Goal: Information Seeking & Learning: Learn about a topic

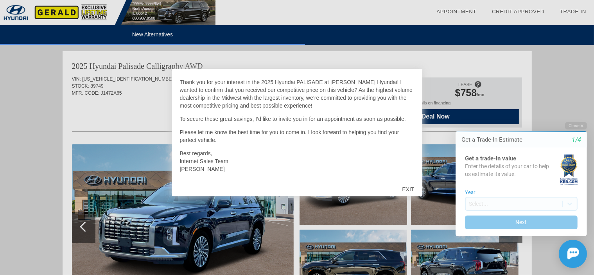
click at [408, 190] on div "EXIT" at bounding box center [408, 189] width 28 height 23
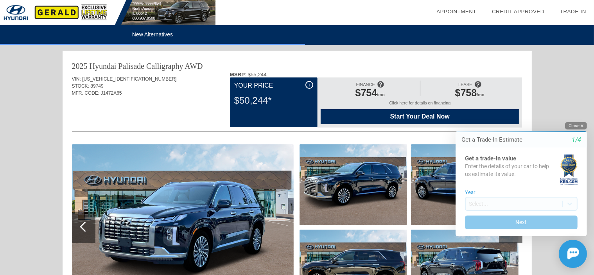
click at [574, 126] on button "Close" at bounding box center [576, 125] width 22 height 7
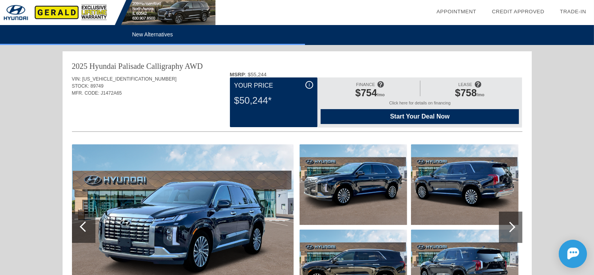
click at [176, 206] on img at bounding box center [183, 227] width 222 height 166
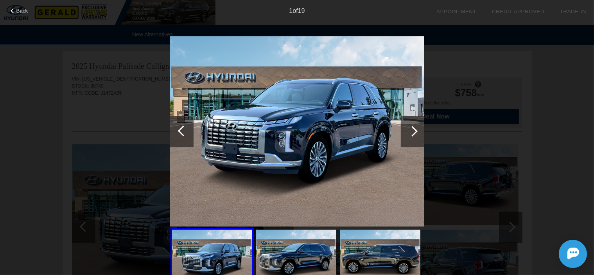
click at [415, 134] on div at bounding box center [412, 131] width 23 height 31
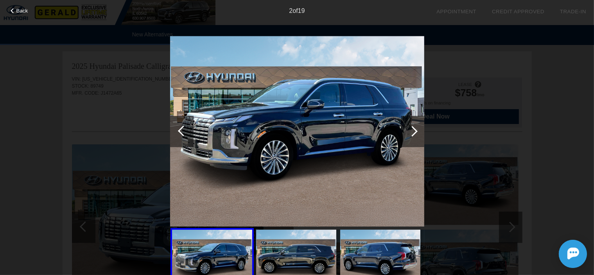
click at [415, 134] on div at bounding box center [412, 131] width 23 height 31
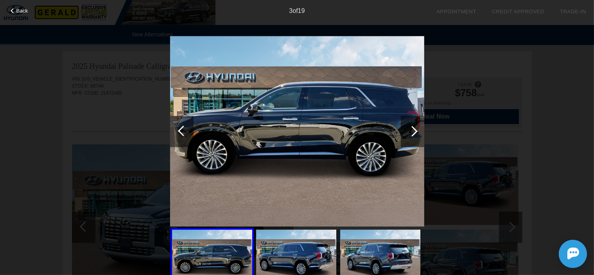
click at [415, 134] on div at bounding box center [412, 131] width 23 height 31
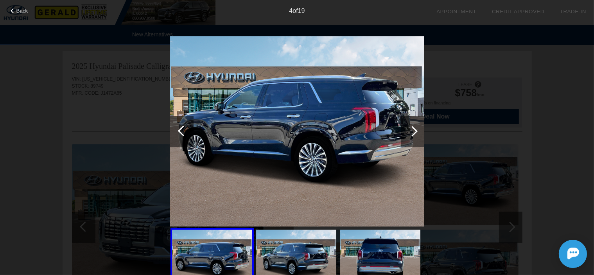
click at [415, 134] on div at bounding box center [412, 131] width 23 height 31
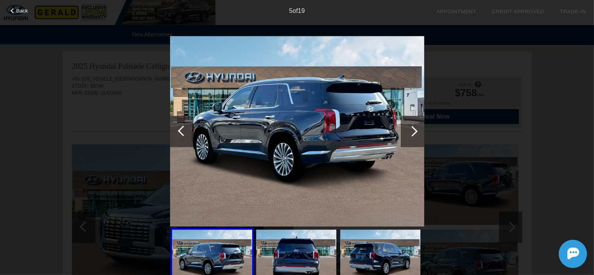
click at [415, 134] on div at bounding box center [412, 131] width 23 height 31
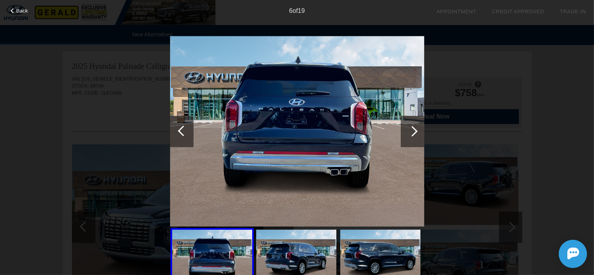
click at [415, 134] on div at bounding box center [412, 131] width 23 height 31
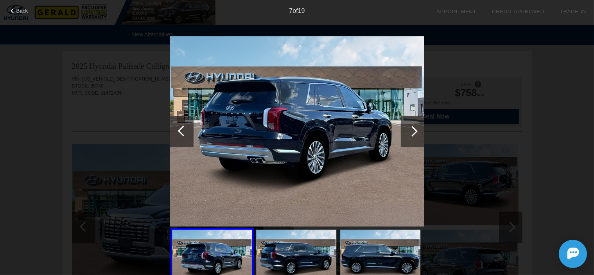
click at [415, 134] on div at bounding box center [412, 131] width 23 height 31
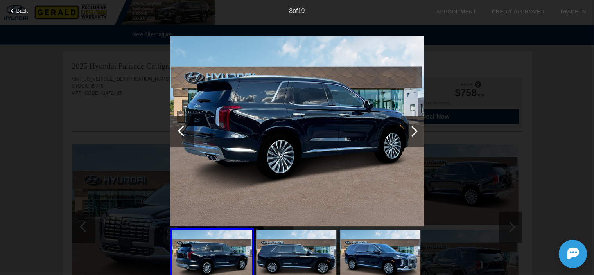
click at [415, 134] on div at bounding box center [412, 131] width 23 height 31
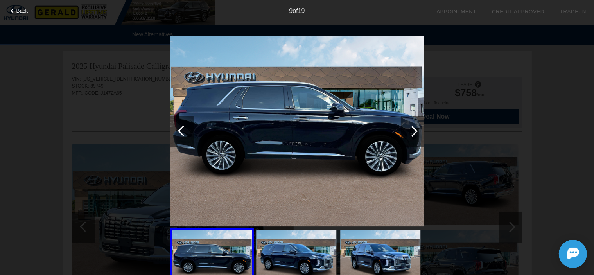
click at [24, 11] on span "Back" at bounding box center [22, 11] width 12 height 6
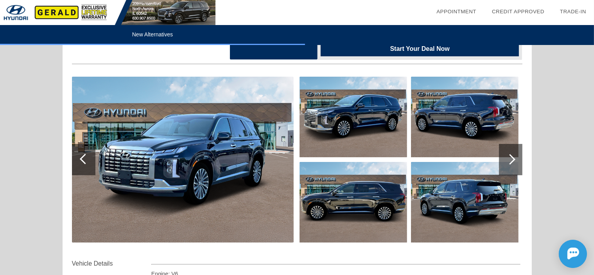
scroll to position [78, 0]
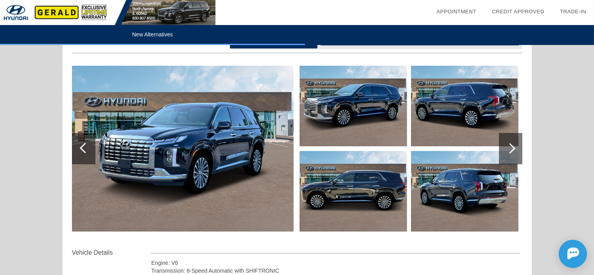
click at [518, 153] on div at bounding box center [510, 148] width 23 height 31
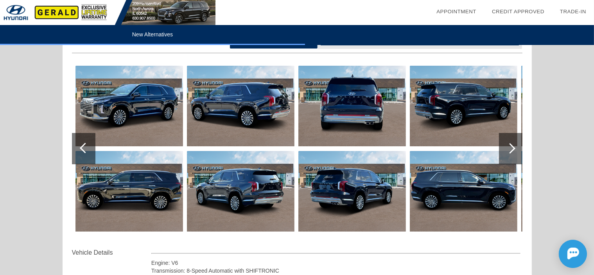
click at [518, 153] on div at bounding box center [510, 148] width 23 height 31
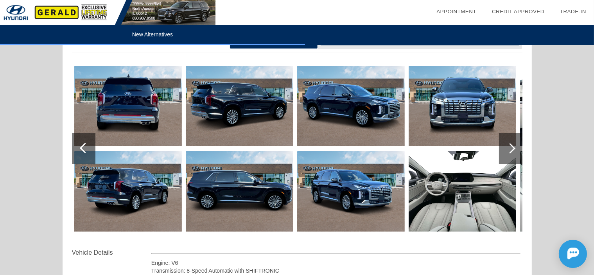
click at [514, 148] on div at bounding box center [510, 148] width 11 height 11
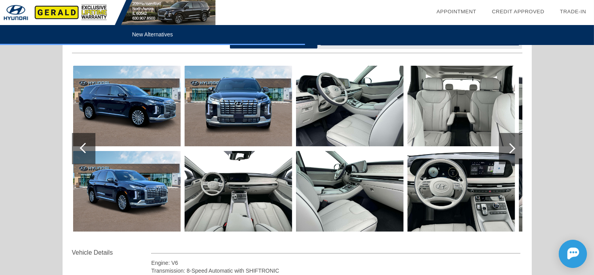
click at [354, 115] on img at bounding box center [350, 106] width 108 height 81
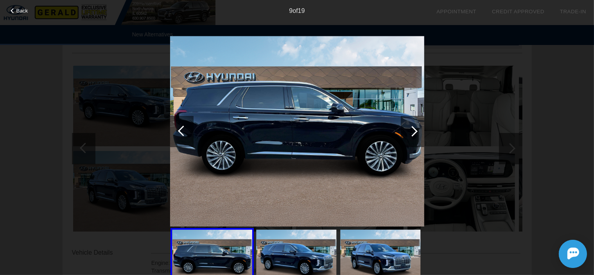
click at [412, 131] on div at bounding box center [412, 131] width 11 height 11
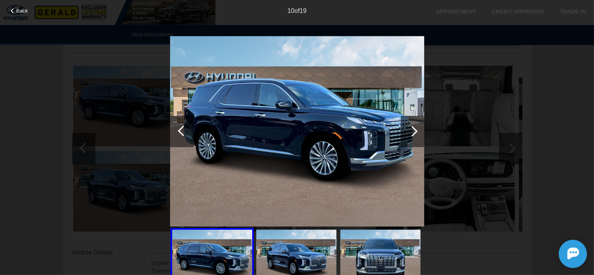
click at [413, 131] on div at bounding box center [412, 131] width 11 height 11
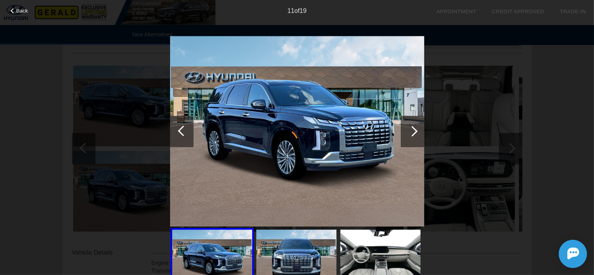
click at [413, 131] on div at bounding box center [412, 131] width 11 height 11
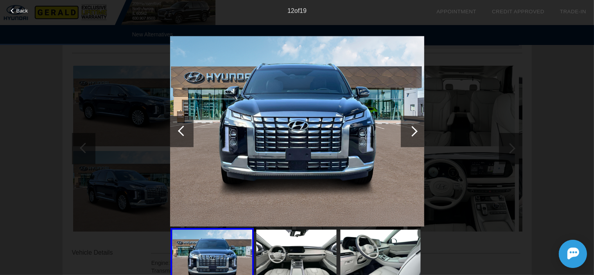
click at [413, 131] on div at bounding box center [412, 131] width 11 height 11
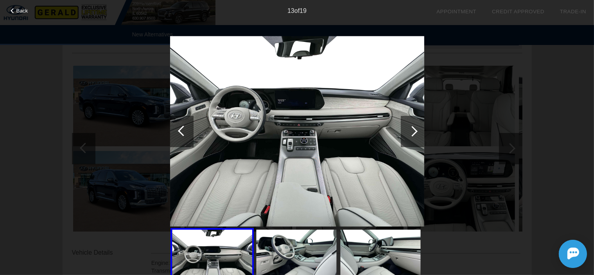
click at [413, 131] on div at bounding box center [412, 131] width 11 height 11
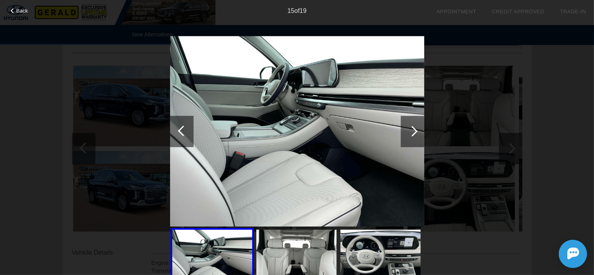
click at [413, 131] on div at bounding box center [412, 131] width 11 height 11
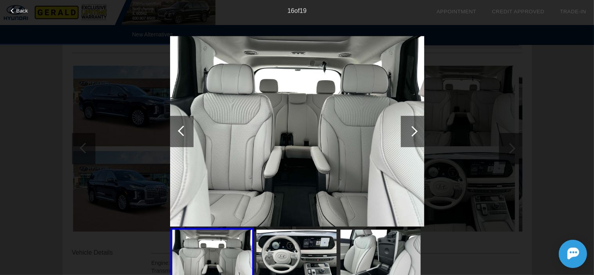
click at [413, 131] on div at bounding box center [412, 131] width 11 height 11
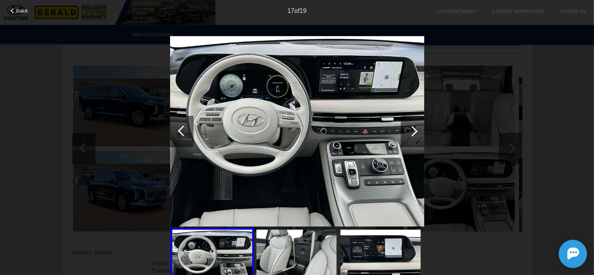
click at [413, 131] on div at bounding box center [412, 131] width 11 height 11
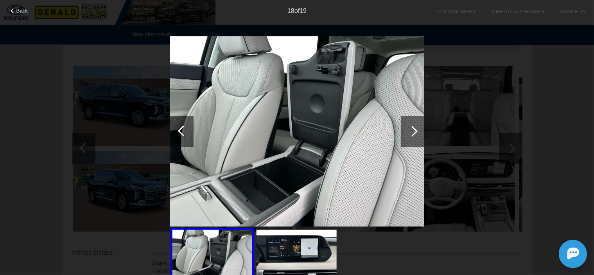
click at [413, 131] on div at bounding box center [412, 131] width 11 height 11
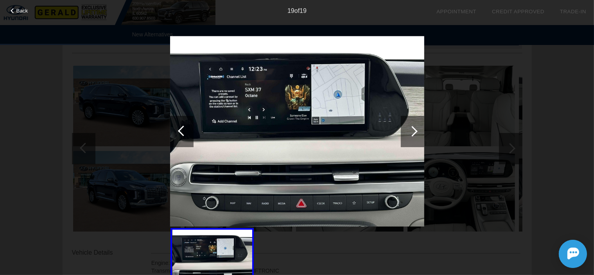
click at [413, 131] on div at bounding box center [412, 131] width 11 height 11
click at [25, 11] on span "Back" at bounding box center [22, 11] width 12 height 6
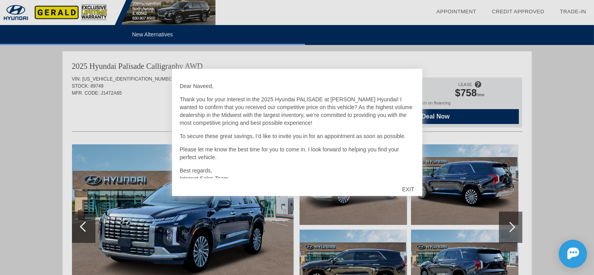
click at [411, 189] on div "EXIT" at bounding box center [408, 189] width 28 height 23
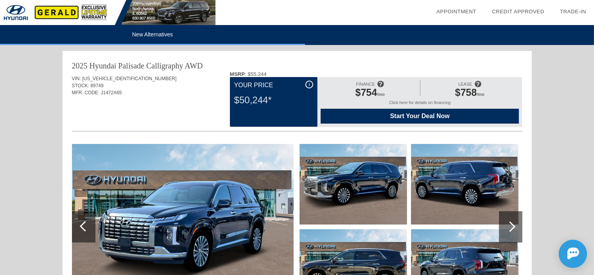
click at [310, 85] on div "i" at bounding box center [310, 85] width 8 height 8
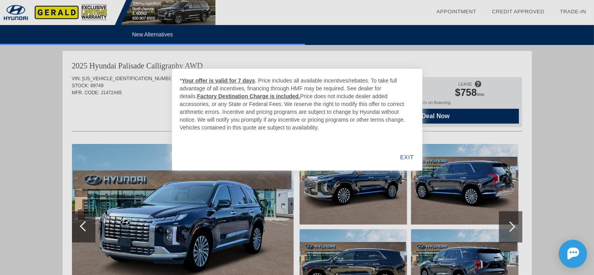
click at [412, 157] on div "EXIT" at bounding box center [407, 157] width 30 height 27
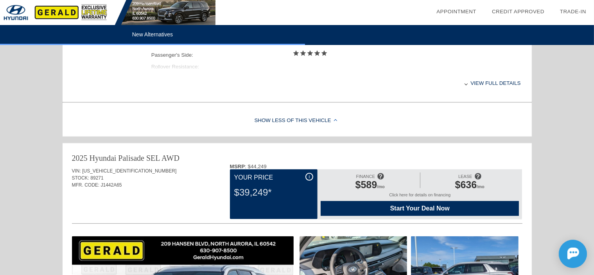
scroll to position [352, 0]
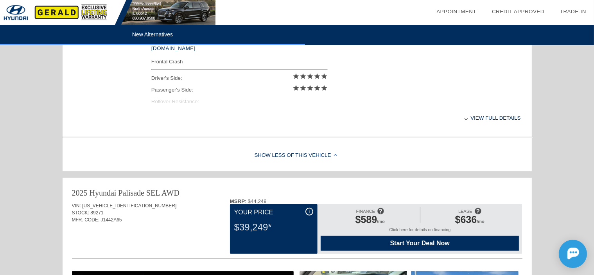
click at [494, 120] on div "View full details" at bounding box center [336, 117] width 370 height 19
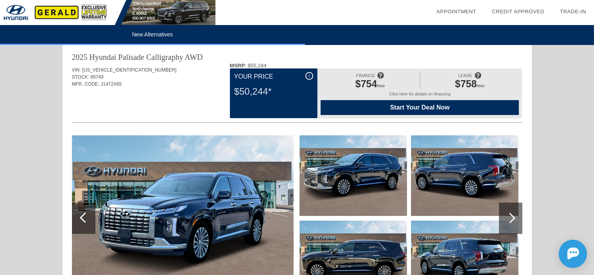
scroll to position [0, 0]
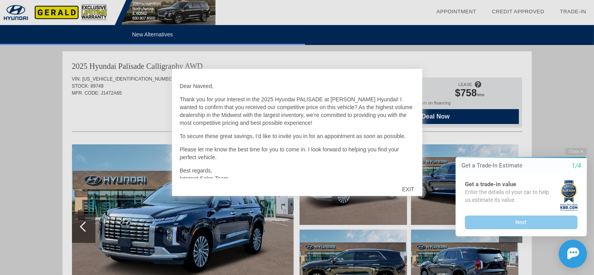
click at [407, 188] on div "EXIT" at bounding box center [408, 189] width 28 height 23
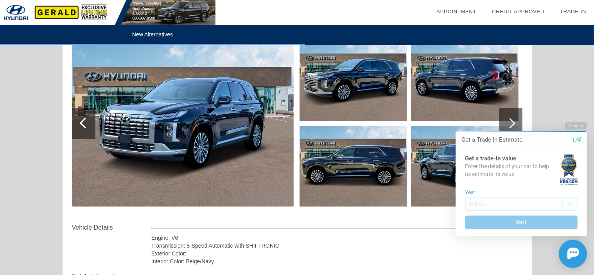
scroll to position [117, 0]
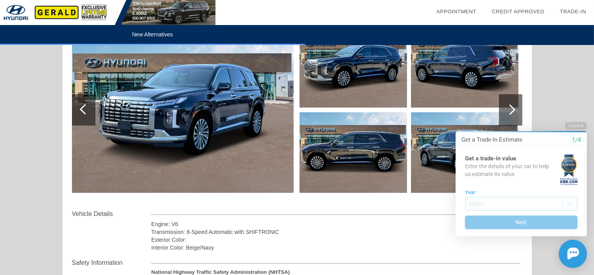
click at [230, 120] on img at bounding box center [183, 110] width 222 height 166
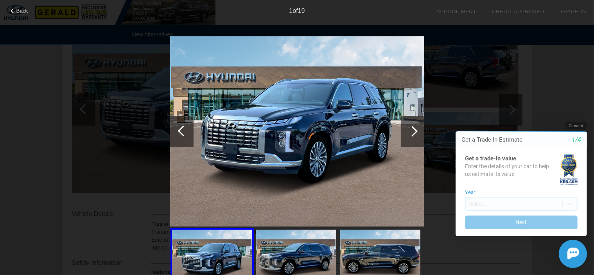
click at [574, 126] on button "Close" at bounding box center [576, 125] width 22 height 7
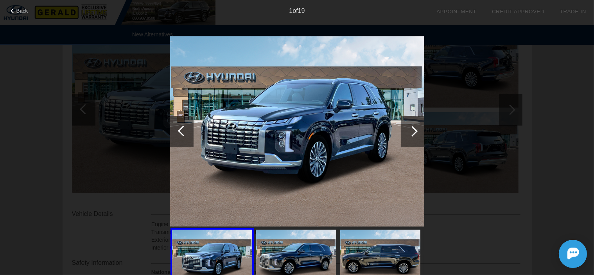
click at [416, 133] on div at bounding box center [412, 131] width 23 height 31
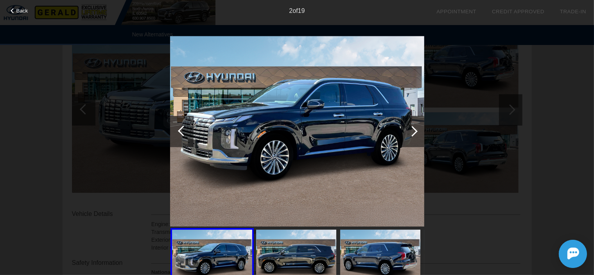
click at [416, 133] on div at bounding box center [412, 131] width 23 height 31
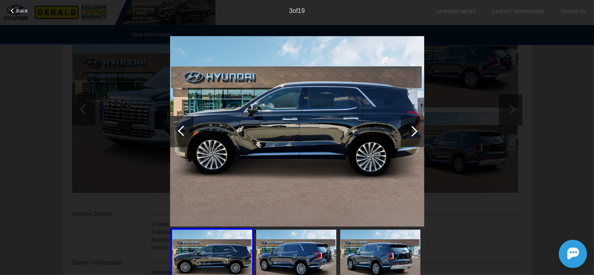
click at [416, 133] on div at bounding box center [412, 131] width 23 height 31
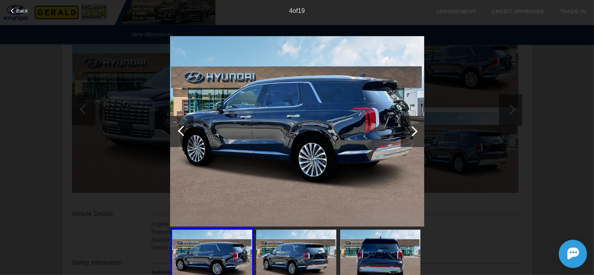
click at [416, 133] on div at bounding box center [412, 131] width 23 height 31
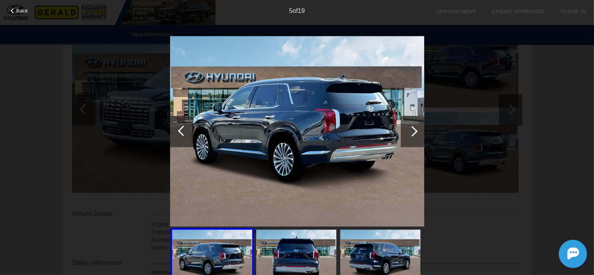
click at [416, 133] on div at bounding box center [412, 131] width 23 height 31
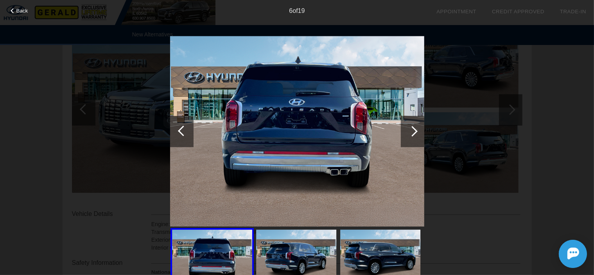
click at [416, 133] on div at bounding box center [412, 131] width 23 height 31
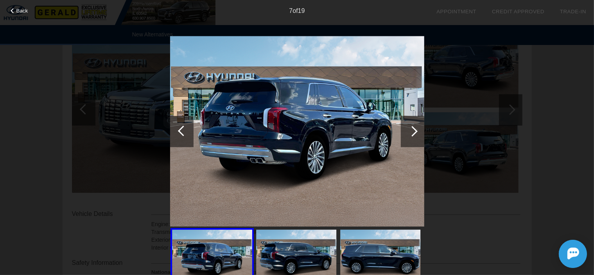
click at [416, 133] on div at bounding box center [412, 131] width 23 height 31
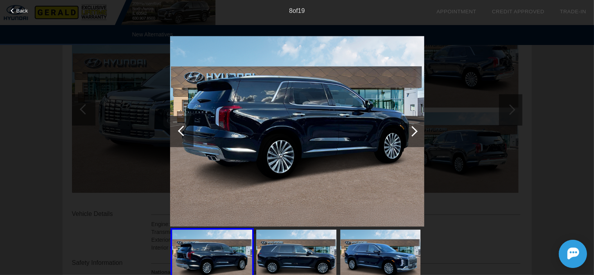
click at [416, 133] on div at bounding box center [412, 131] width 23 height 31
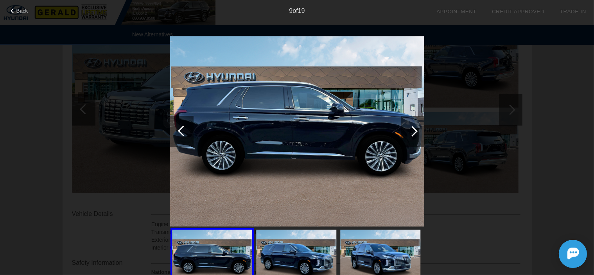
click at [416, 133] on div at bounding box center [412, 131] width 23 height 31
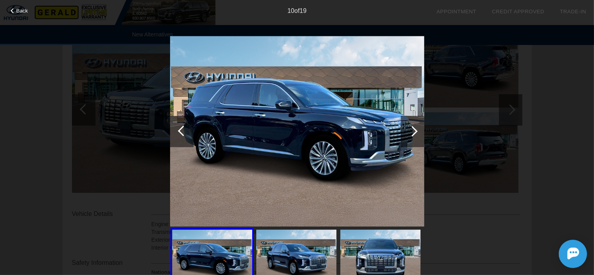
click at [416, 133] on div at bounding box center [412, 131] width 23 height 31
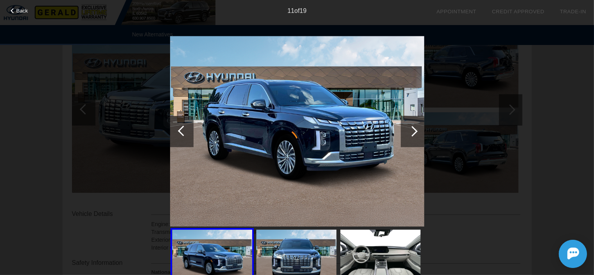
click at [416, 133] on div at bounding box center [412, 131] width 23 height 31
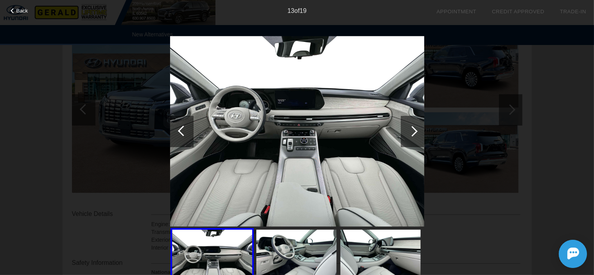
click at [416, 133] on div at bounding box center [412, 131] width 23 height 31
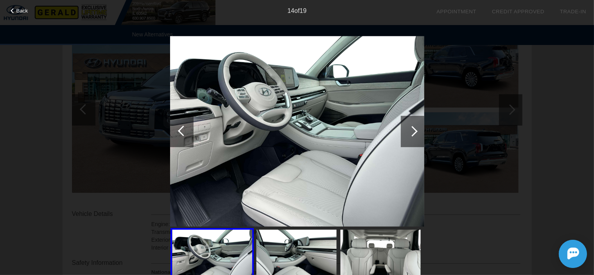
click at [416, 133] on div at bounding box center [412, 131] width 23 height 31
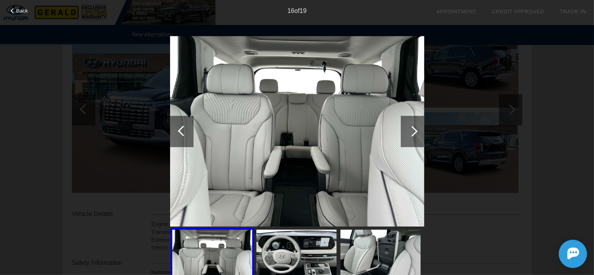
scroll to position [117, 0]
click at [23, 11] on span "Back" at bounding box center [22, 11] width 12 height 6
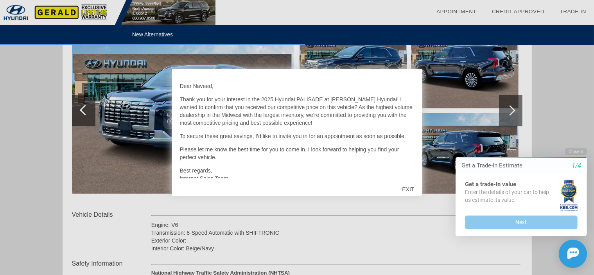
click at [411, 191] on div "EXIT" at bounding box center [408, 189] width 28 height 23
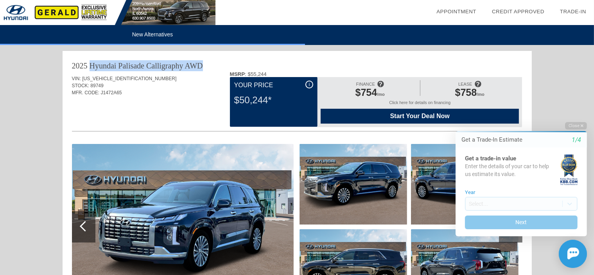
drag, startPoint x: 217, startPoint y: 65, endPoint x: 72, endPoint y: 65, distance: 144.7
click at [72, 65] on div "2025 Hyundai Palisade Calligraphy AWD" at bounding box center [297, 65] width 451 height 11
copy div "2025 Hyundai Palisade Calligraphy AWD"
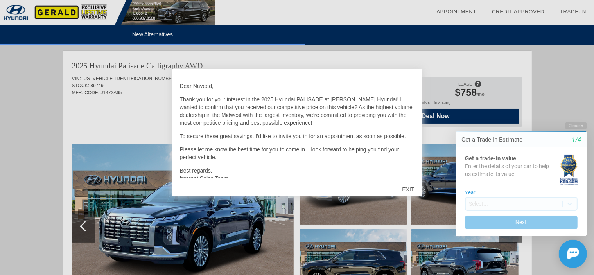
click at [11, 12] on div at bounding box center [297, 137] width 594 height 275
click at [574, 126] on button "Close" at bounding box center [576, 125] width 22 height 7
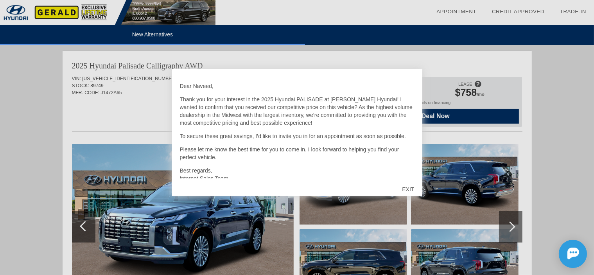
click at [411, 191] on div "EXIT" at bounding box center [408, 189] width 28 height 23
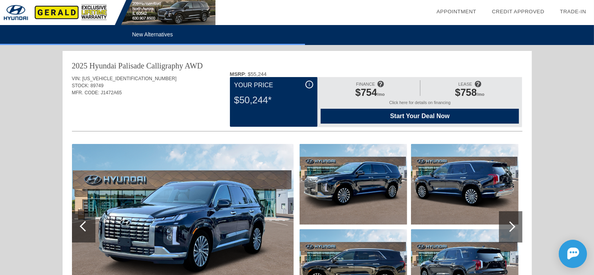
click at [153, 35] on li "New Alternatives" at bounding box center [152, 35] width 305 height 20
click at [153, 33] on li "New Alternatives" at bounding box center [152, 35] width 305 height 20
click at [154, 34] on li "New Alternatives" at bounding box center [152, 35] width 305 height 20
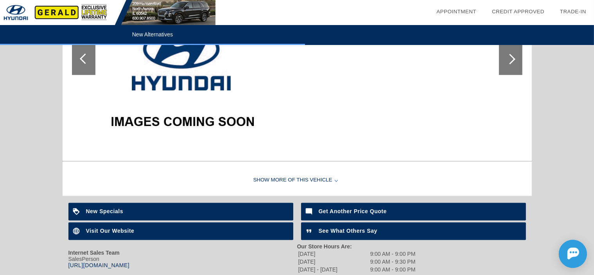
scroll to position [1034, 0]
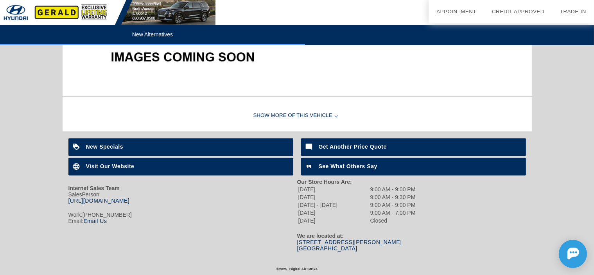
click at [130, 198] on link "[URL][DOMAIN_NAME]" at bounding box center [98, 201] width 61 height 6
